Goal: Register for event/course

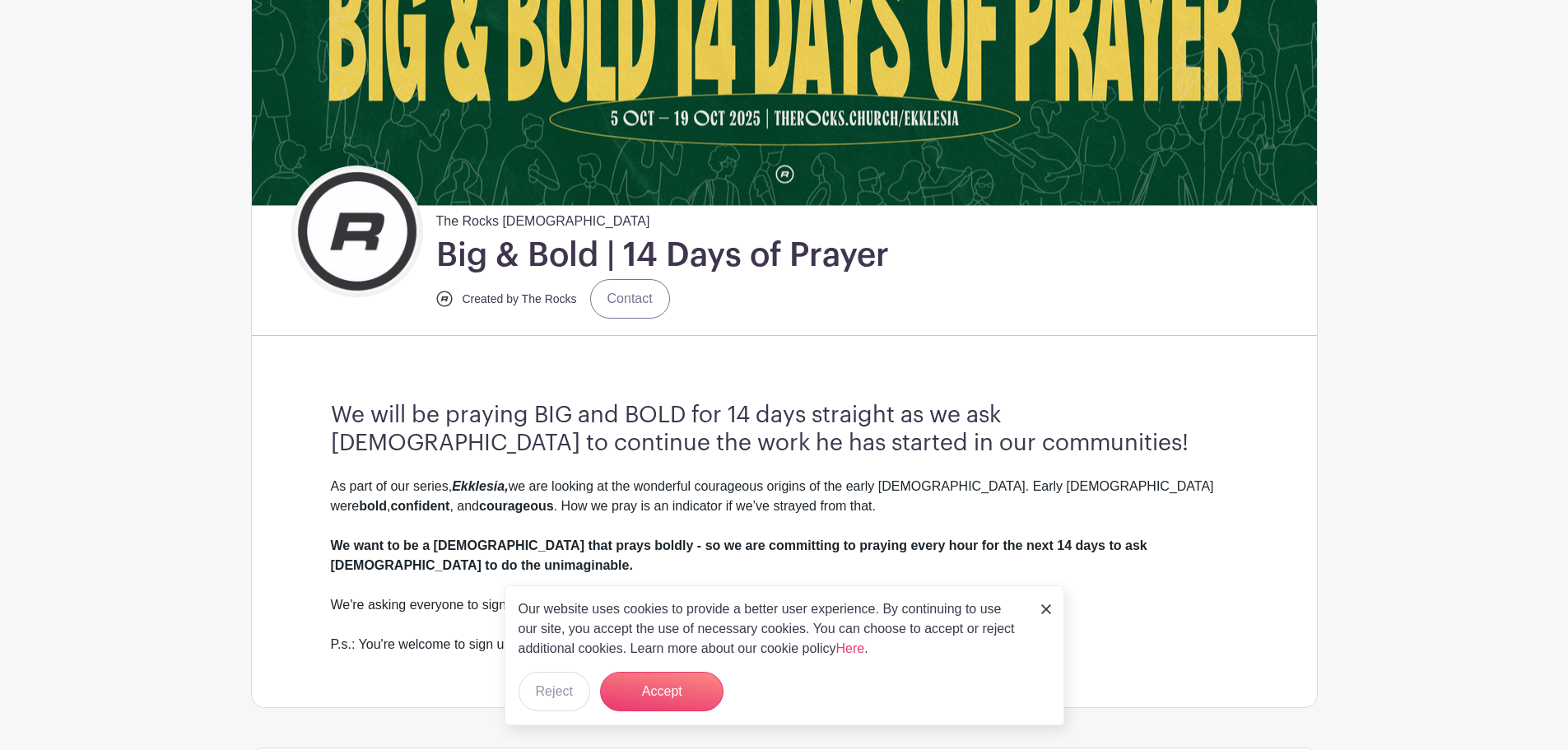
scroll to position [247, 0]
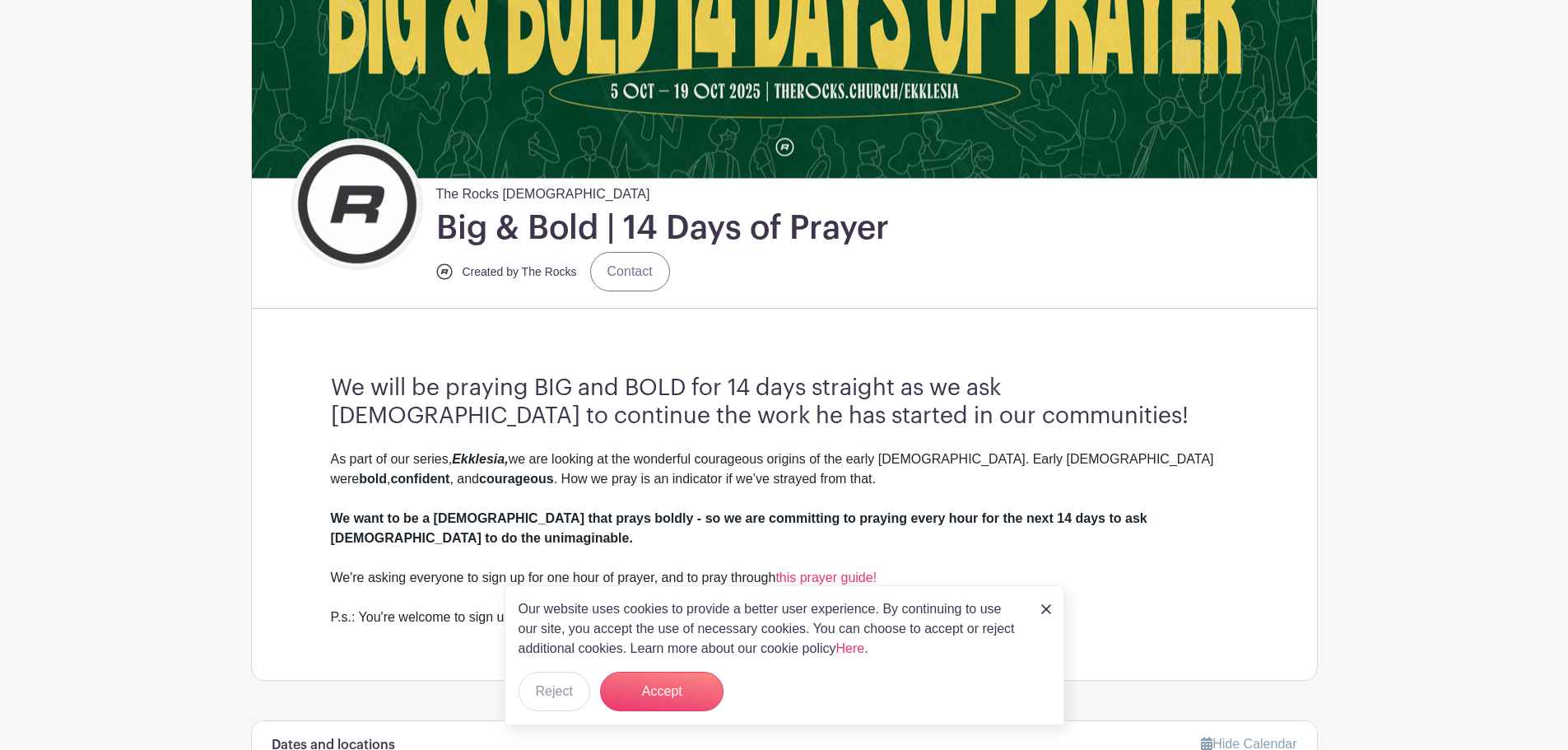
click at [1044, 610] on img at bounding box center [1046, 609] width 10 height 10
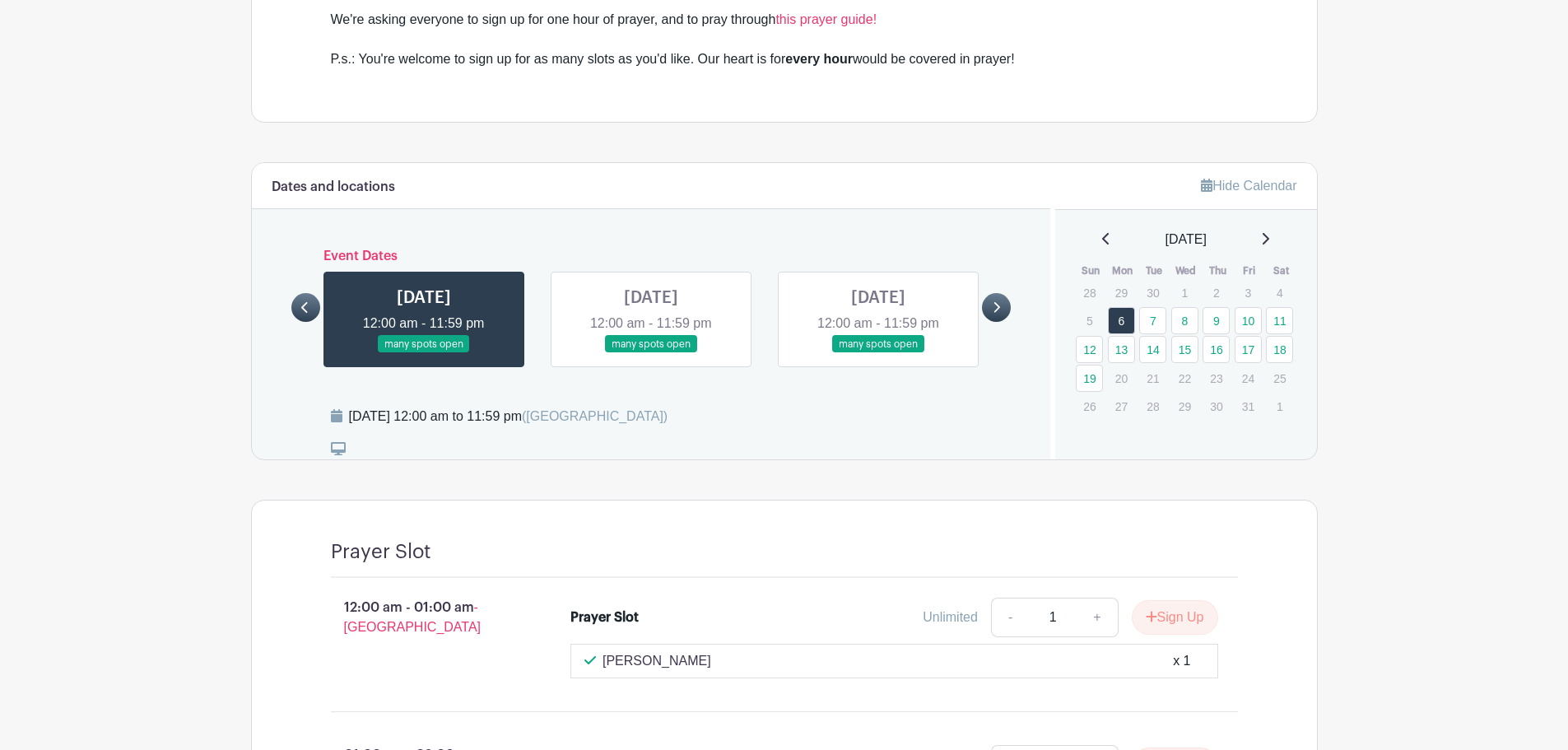
scroll to position [791, 0]
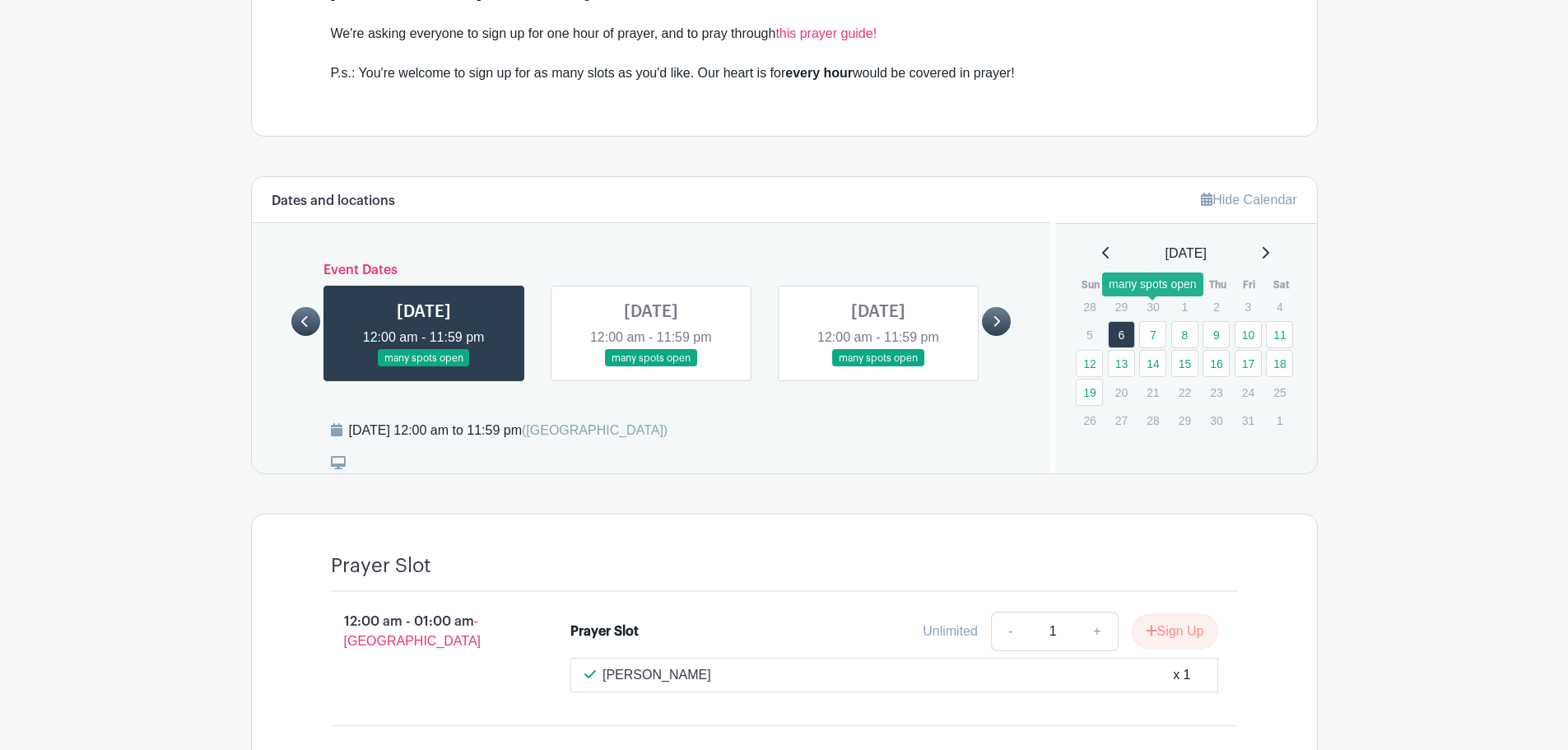
click at [1148, 321] on link "7" at bounding box center [1153, 335] width 28 height 28
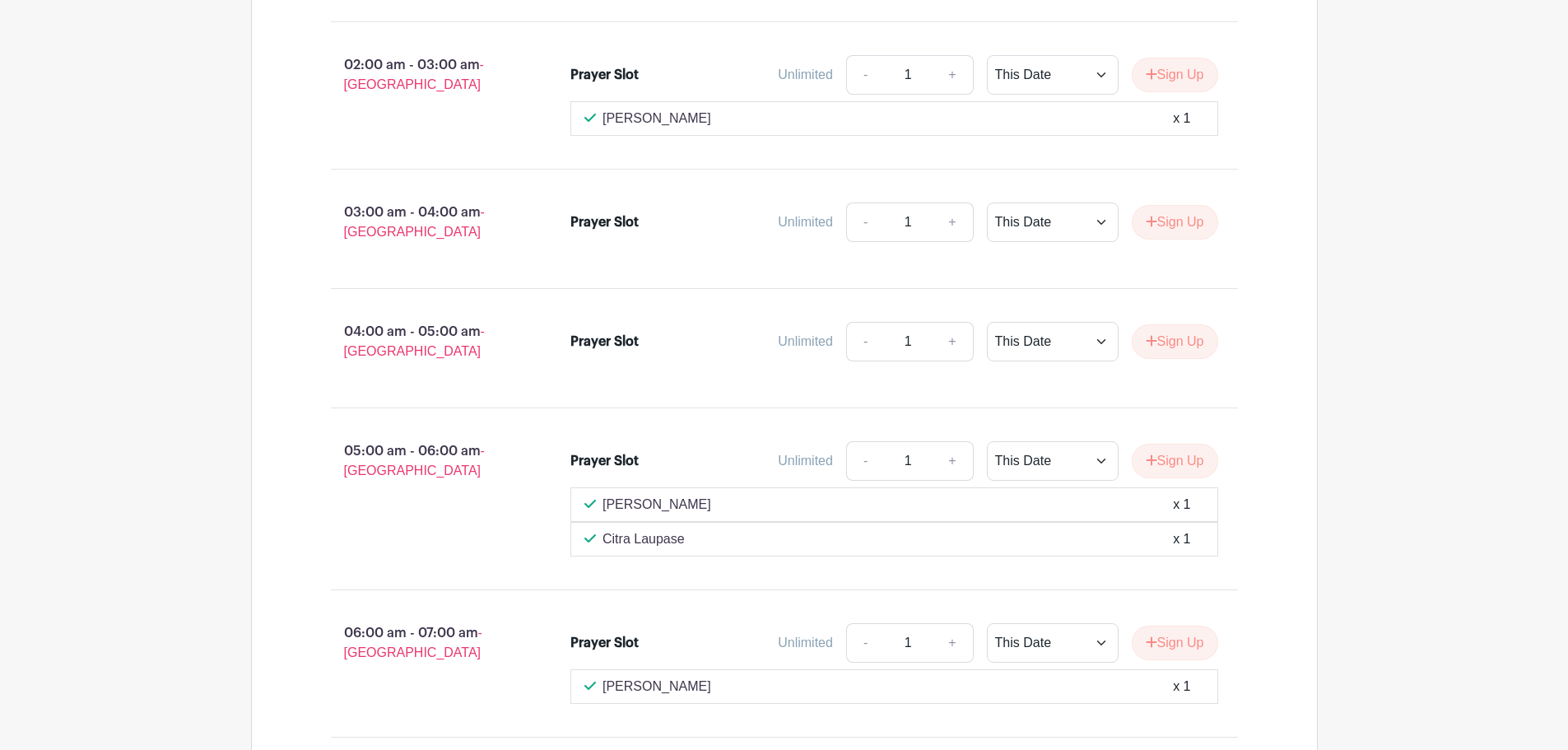
scroll to position [1203, 0]
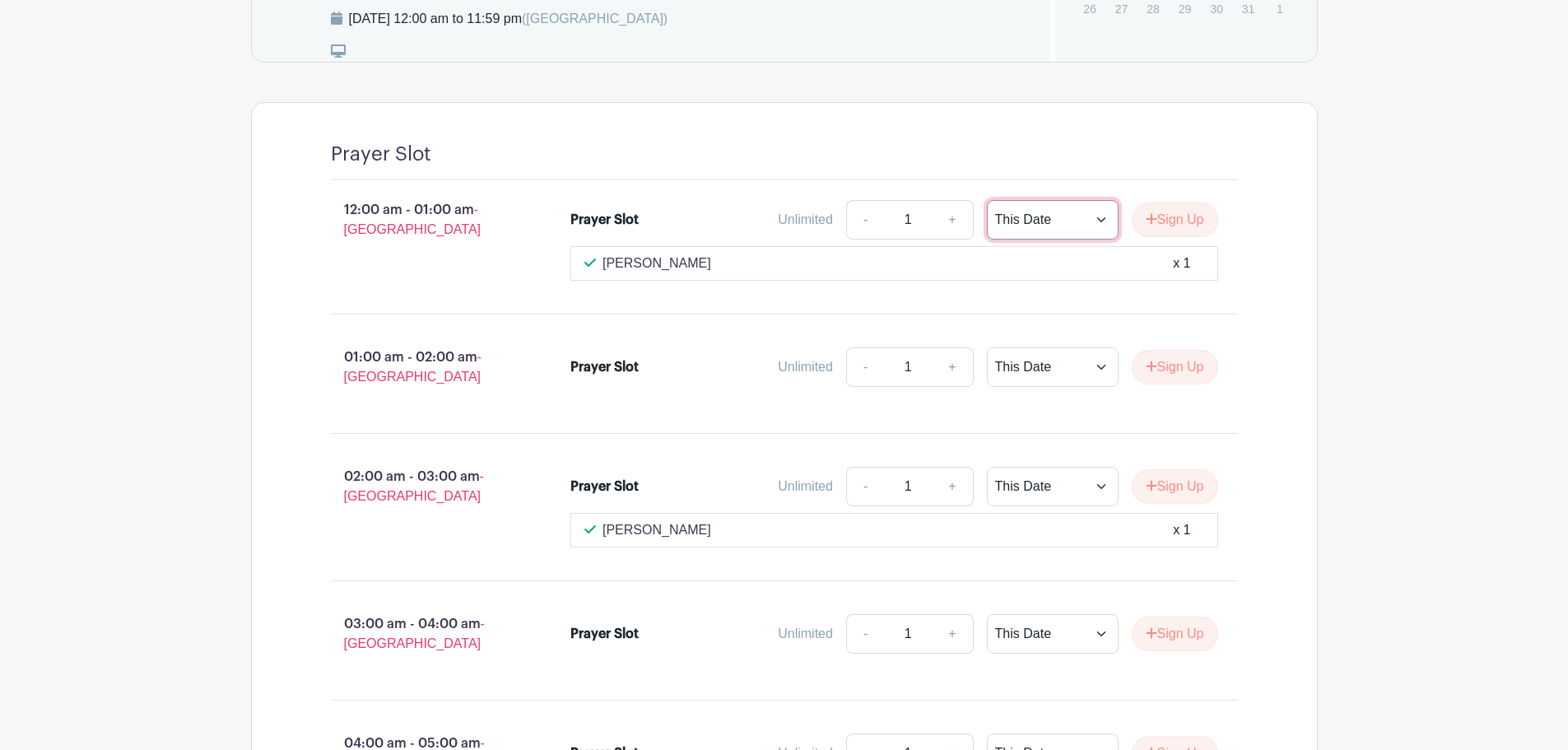
click at [1094, 200] on select "This Date Select Dates" at bounding box center [1053, 219] width 132 height 39
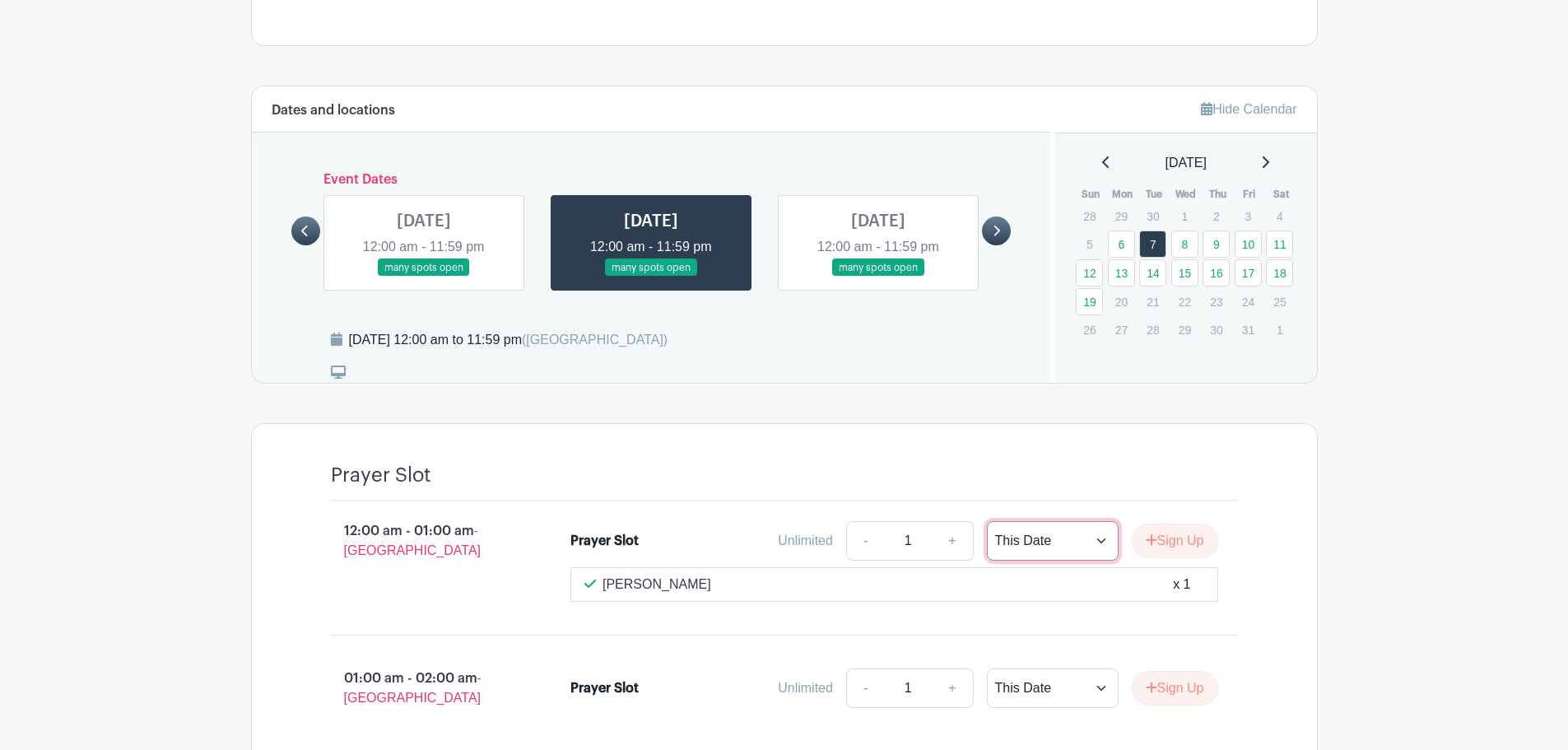
scroll to position [709, 0]
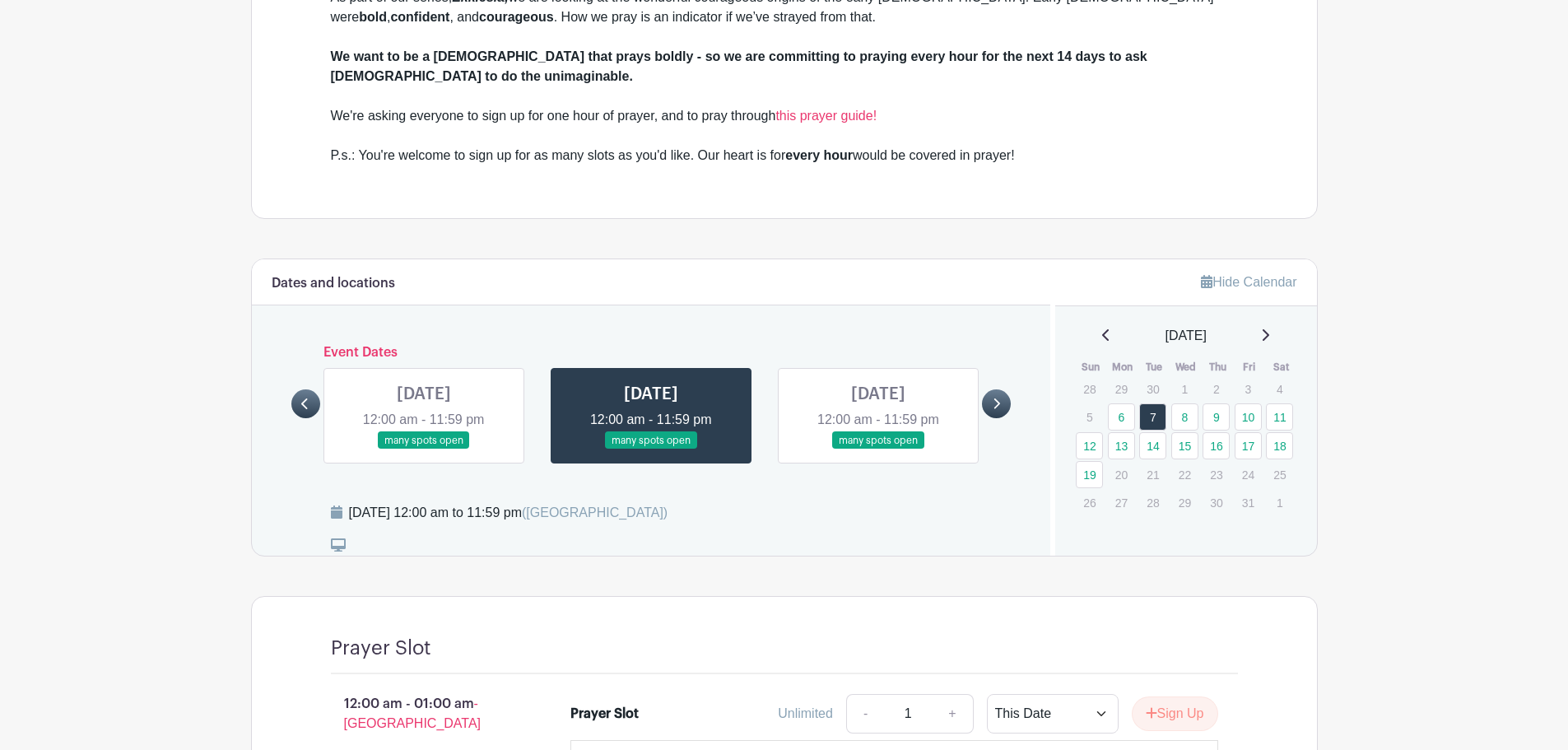
click at [424, 450] on link at bounding box center [424, 450] width 0 height 0
